Goal: Information Seeking & Learning: Find specific fact

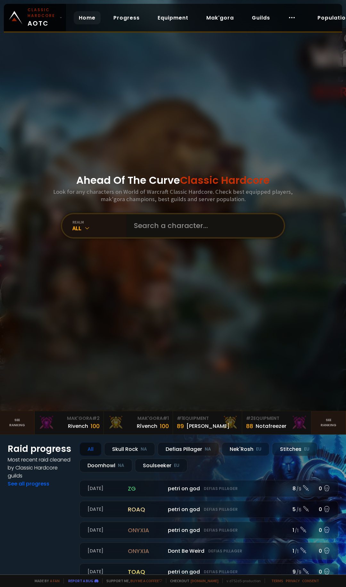
click at [196, 230] on input "text" at bounding box center [203, 225] width 146 height 23
type input "monzcarro"
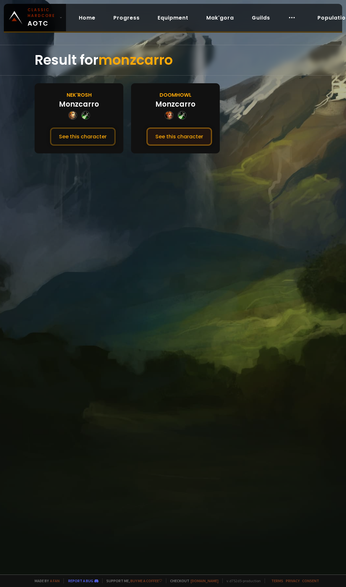
click at [168, 134] on button "See this character" at bounding box center [179, 136] width 66 height 18
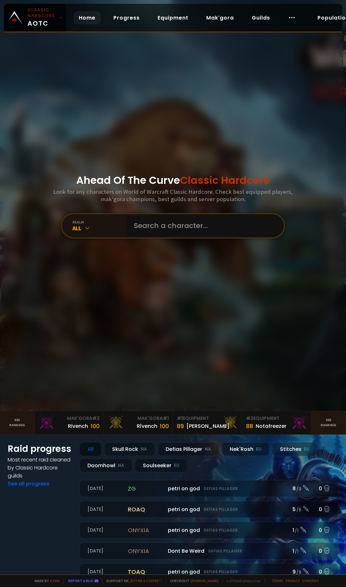
click at [178, 208] on div "Ahead Of The Curve Classic Hardcore Look for any characters on World of Warcraf…" at bounding box center [173, 205] width 346 height 411
click at [164, 234] on input "text" at bounding box center [203, 225] width 146 height 23
type input "kafeno"
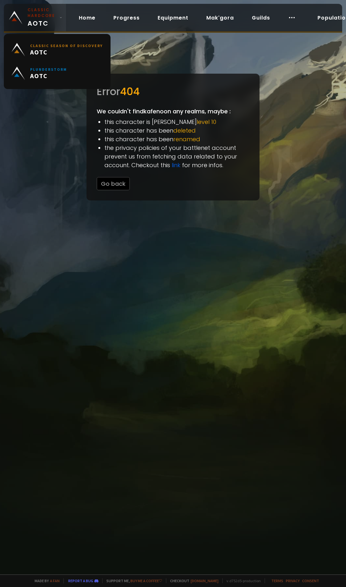
click at [39, 10] on small "Classic Hardcore" at bounding box center [42, 13] width 29 height 12
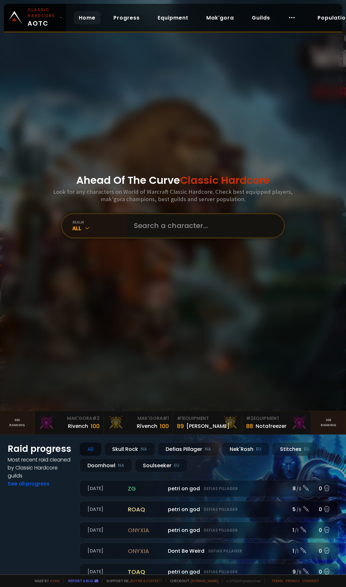
drag, startPoint x: 189, startPoint y: 216, endPoint x: 185, endPoint y: 216, distance: 3.8
click at [185, 216] on input "text" at bounding box center [203, 225] width 146 height 23
type input "ktmage"
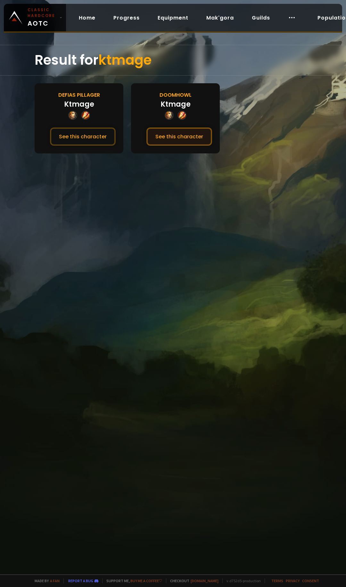
click at [194, 142] on button "See this character" at bounding box center [179, 136] width 66 height 18
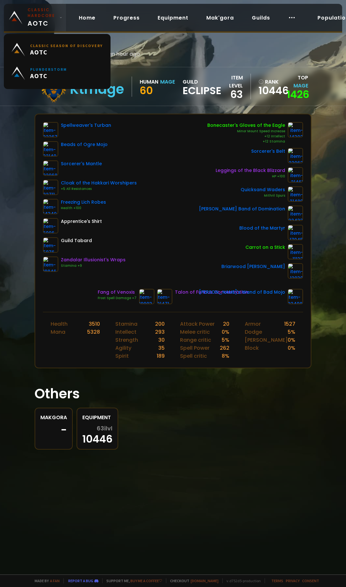
click at [34, 20] on span "Classic Hardcore AOTC" at bounding box center [42, 17] width 29 height 21
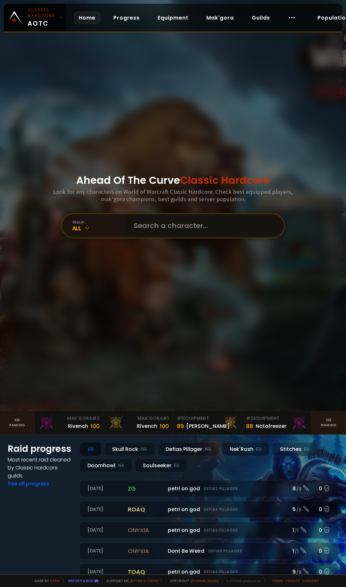
click at [143, 226] on input "text" at bounding box center [203, 225] width 146 height 23
type input "forgehome"
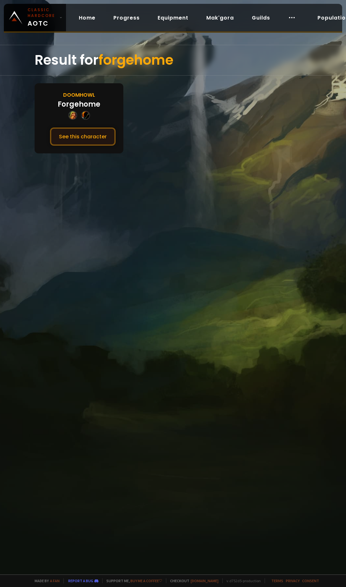
click at [97, 138] on button "See this character" at bounding box center [83, 136] width 66 height 18
